Goal: Browse casually

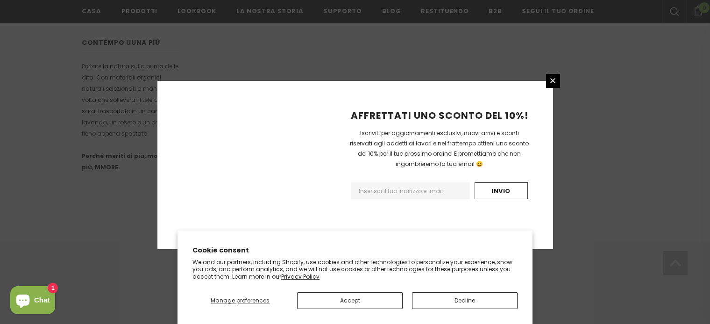
scroll to position [634, 0]
